Goal: Task Accomplishment & Management: Use online tool/utility

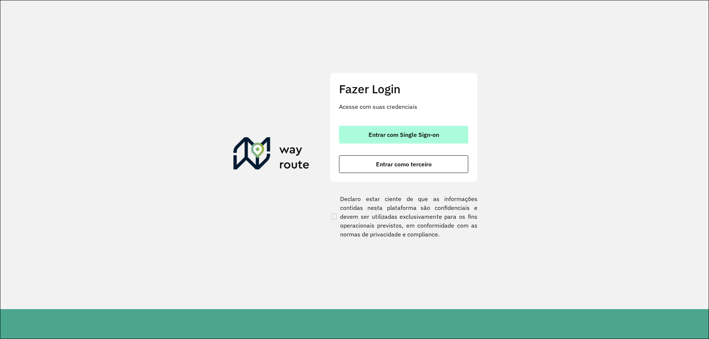
click at [382, 137] on span "Entrar com Single Sign-on" at bounding box center [404, 135] width 71 height 6
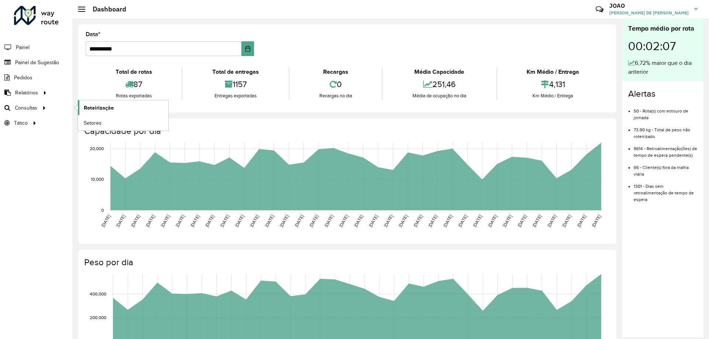
click at [85, 105] on span "Roteirização" at bounding box center [99, 108] width 30 height 8
click at [103, 123] on link "Setores" at bounding box center [123, 123] width 90 height 15
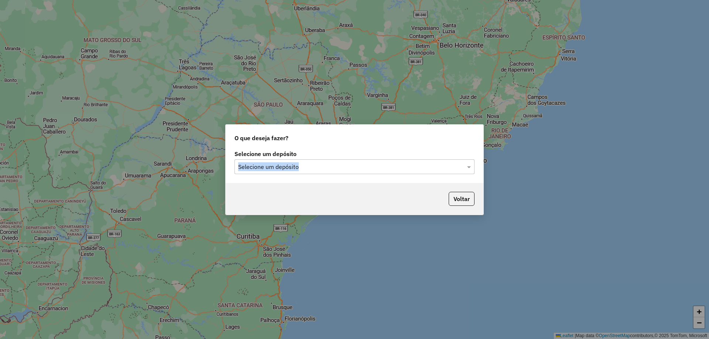
drag, startPoint x: 348, startPoint y: 163, endPoint x: 352, endPoint y: 167, distance: 5.8
click at [349, 164] on div "Selecione um depósito Selecione um depósito" at bounding box center [355, 162] width 240 height 23
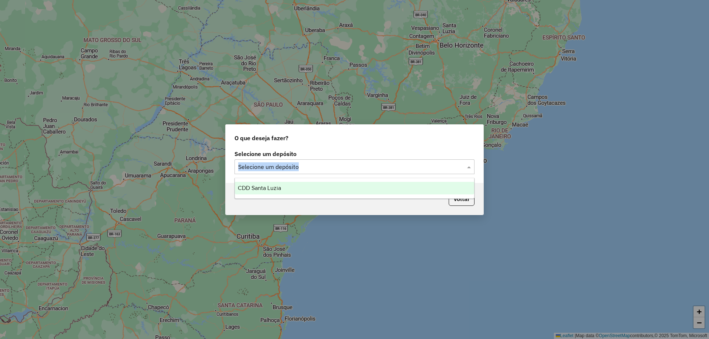
click at [354, 170] on input "text" at bounding box center [347, 167] width 218 height 9
click at [339, 183] on div "CDD Santa Luzia" at bounding box center [354, 188] width 239 height 13
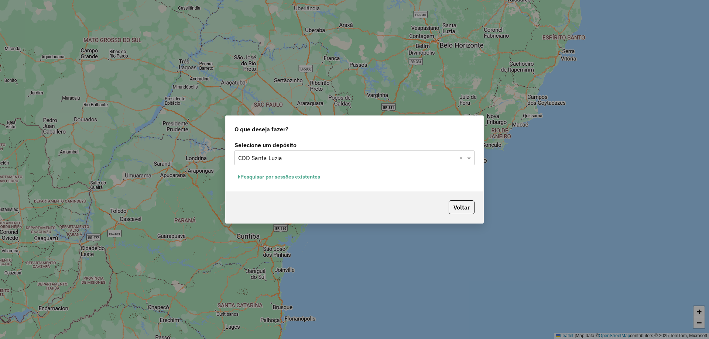
click at [281, 180] on button "Pesquisar por sessões existentes" at bounding box center [279, 176] width 89 height 11
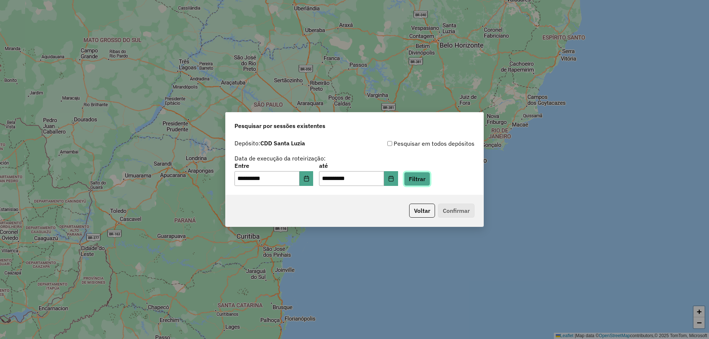
click at [430, 179] on button "Filtrar" at bounding box center [417, 179] width 26 height 14
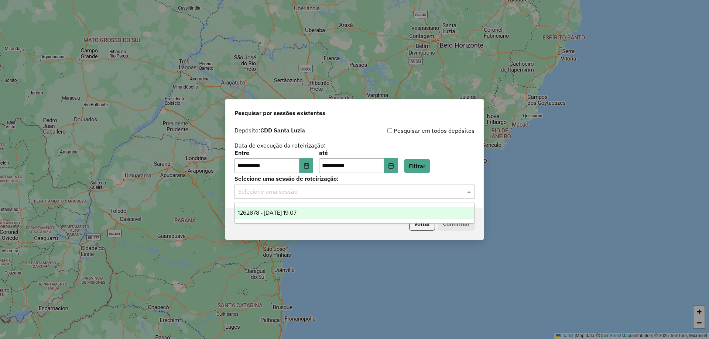
click at [320, 196] on input "text" at bounding box center [347, 192] width 218 height 9
click at [328, 214] on div "1262878 - [DATE] 19:07" at bounding box center [354, 213] width 239 height 13
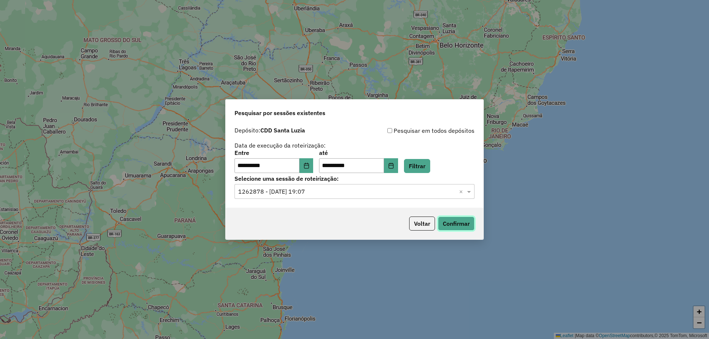
click at [455, 223] on button "Confirmar" at bounding box center [456, 224] width 37 height 14
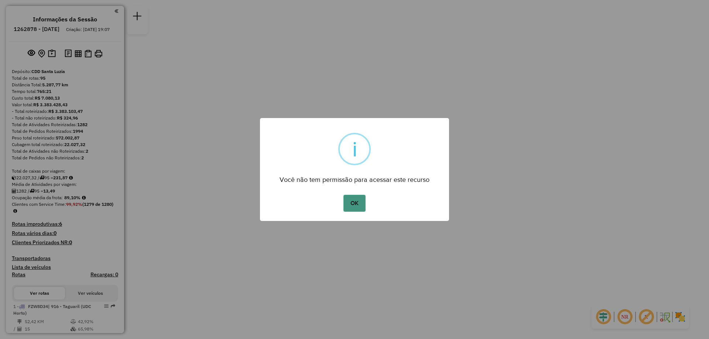
click at [360, 200] on button "OK" at bounding box center [354, 203] width 22 height 17
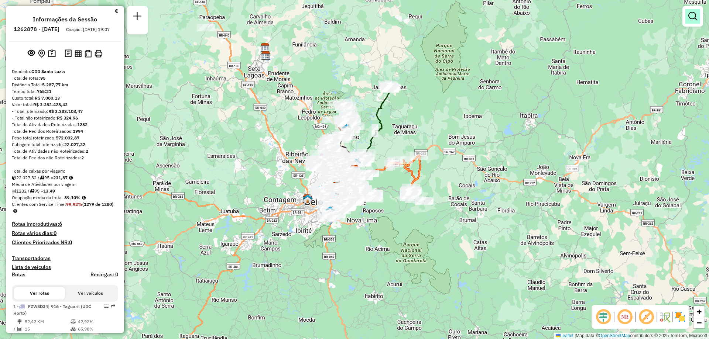
click at [694, 23] on link at bounding box center [693, 16] width 15 height 15
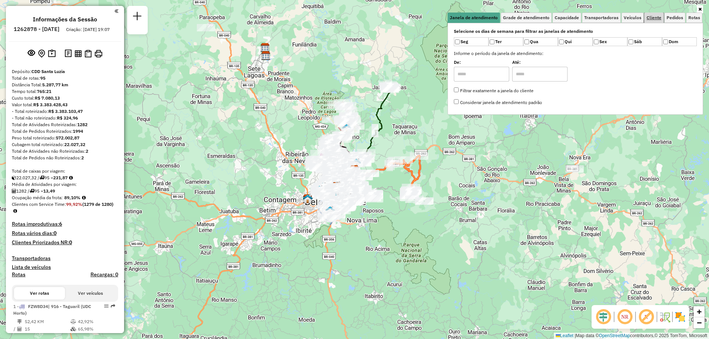
click at [654, 20] on span "Cliente" at bounding box center [654, 18] width 15 height 4
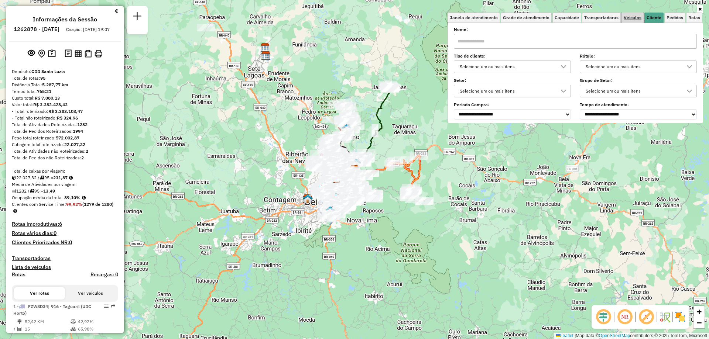
click at [639, 20] on span "Veículos" at bounding box center [633, 18] width 18 height 4
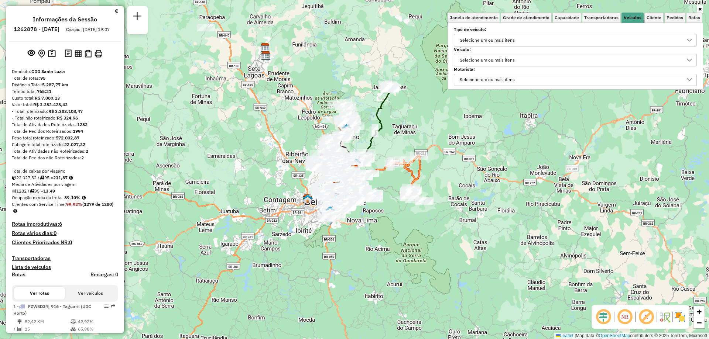
click at [500, 62] on div "Selecione um ou mais itens" at bounding box center [487, 60] width 60 height 12
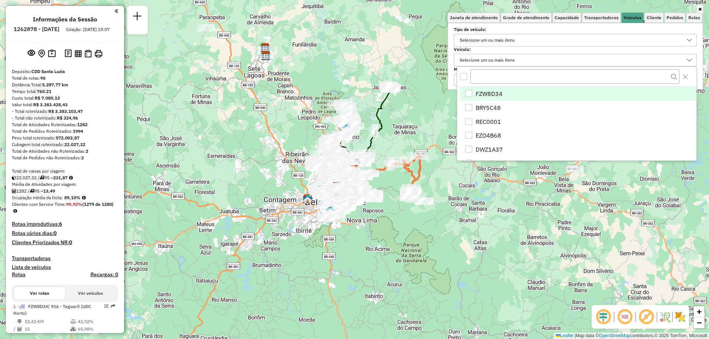
scroll to position [4, 25]
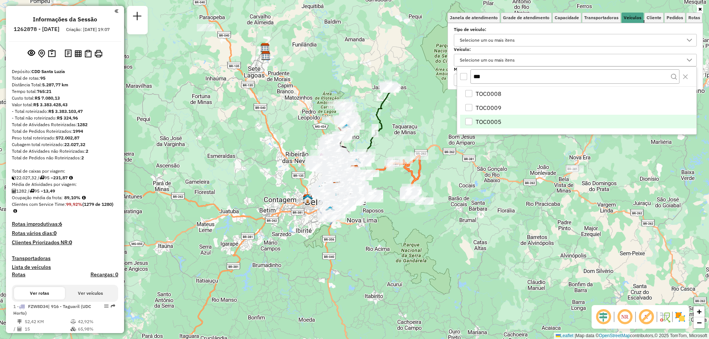
type input "***"
click at [499, 119] on span "TOC0005" at bounding box center [489, 121] width 26 height 9
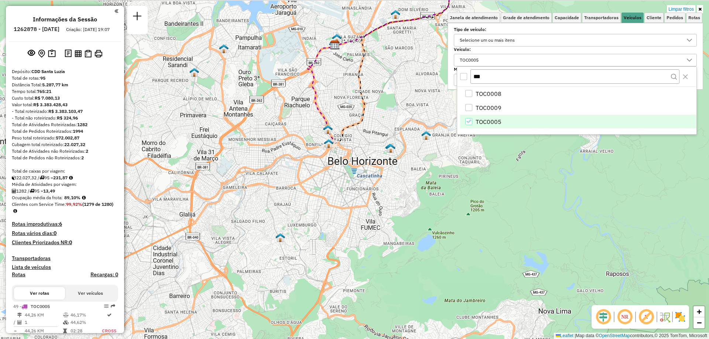
drag, startPoint x: 336, startPoint y: 153, endPoint x: 333, endPoint y: 180, distance: 27.5
click at [333, 180] on div "Limpar filtros Janela de atendimento Grade de atendimento Capacidade Transporta…" at bounding box center [354, 169] width 709 height 339
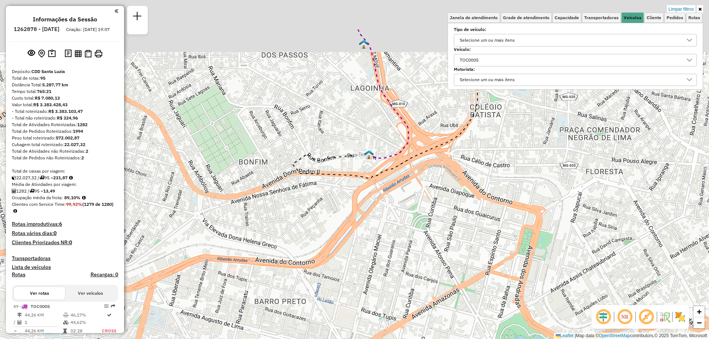
drag, startPoint x: 360, startPoint y: 116, endPoint x: 351, endPoint y: 181, distance: 65.6
click at [352, 179] on icon at bounding box center [402, 104] width 218 height 149
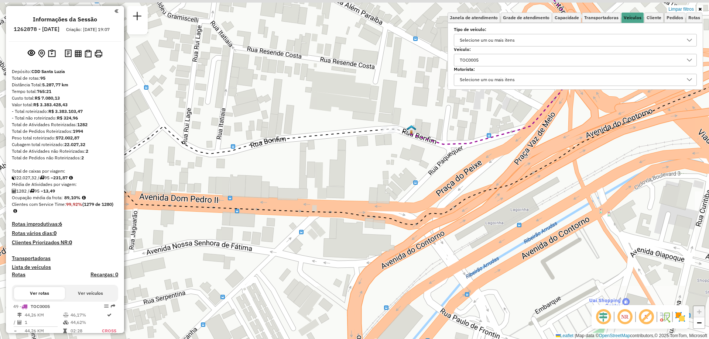
drag, startPoint x: 379, startPoint y: 134, endPoint x: 356, endPoint y: 187, distance: 56.9
click at [356, 187] on div "Limpar filtros Janela de atendimento Grade de atendimento Capacidade Transporta…" at bounding box center [354, 169] width 709 height 339
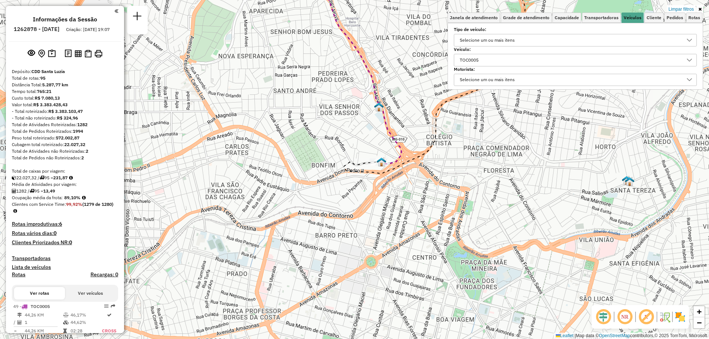
click at [680, 318] on img at bounding box center [680, 317] width 12 height 12
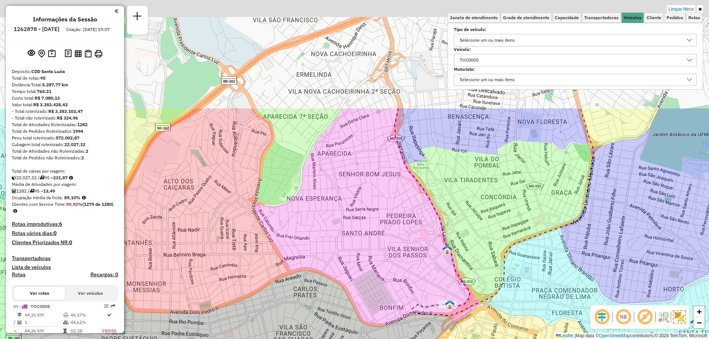
drag, startPoint x: 355, startPoint y: 134, endPoint x: 423, endPoint y: 277, distance: 158.1
click at [423, 277] on div "Limpar filtros Janela de atendimento Grade de atendimento Capacidade Transporta…" at bounding box center [354, 169] width 709 height 339
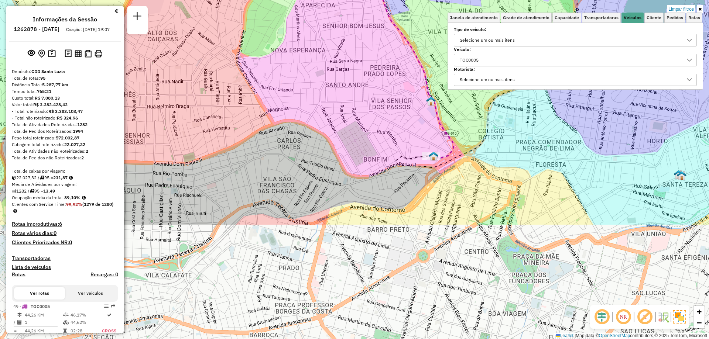
drag, startPoint x: 414, startPoint y: 265, endPoint x: 399, endPoint y: 116, distance: 149.2
click at [399, 116] on div "Limpar filtros Janela de atendimento Grade de atendimento Capacidade Transporta…" at bounding box center [354, 169] width 709 height 339
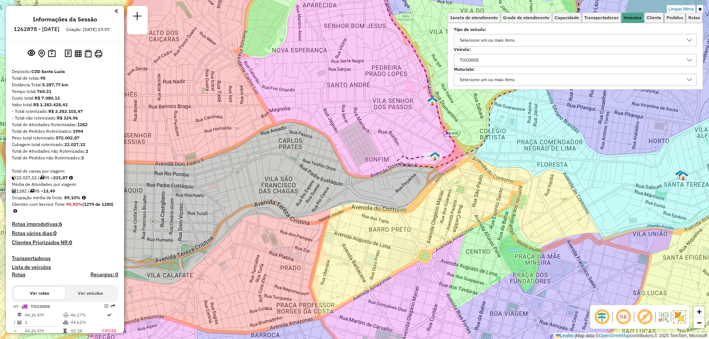
click at [679, 318] on img at bounding box center [679, 317] width 13 height 13
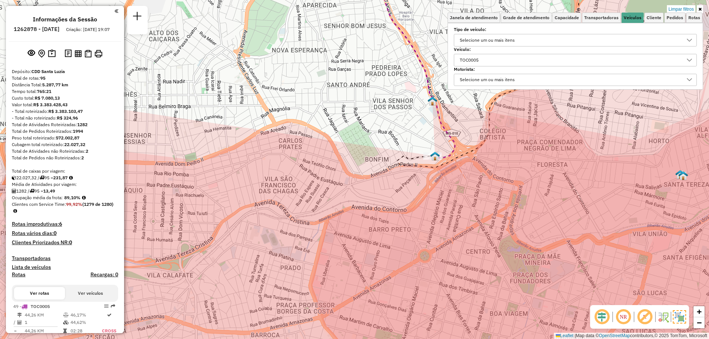
click at [678, 318] on img at bounding box center [679, 317] width 13 height 13
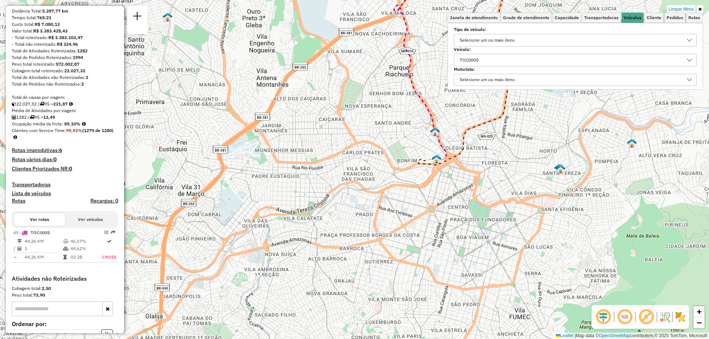
scroll to position [0, 0]
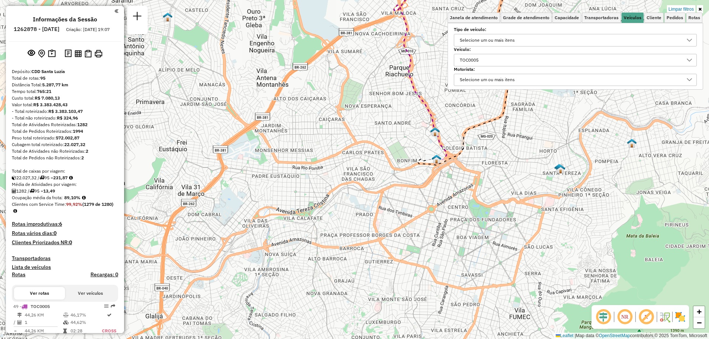
click at [48, 28] on h6 "1262878 - 10/09/2025" at bounding box center [37, 29] width 46 height 7
copy h6 "1262878"
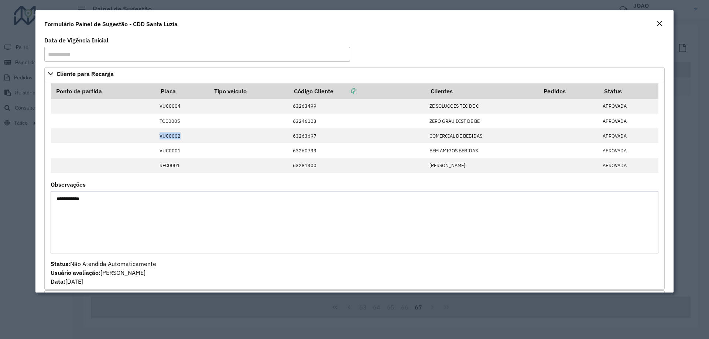
click at [660, 27] on div "Close" at bounding box center [660, 24] width 6 height 9
